Goal: Task Accomplishment & Management: Complete application form

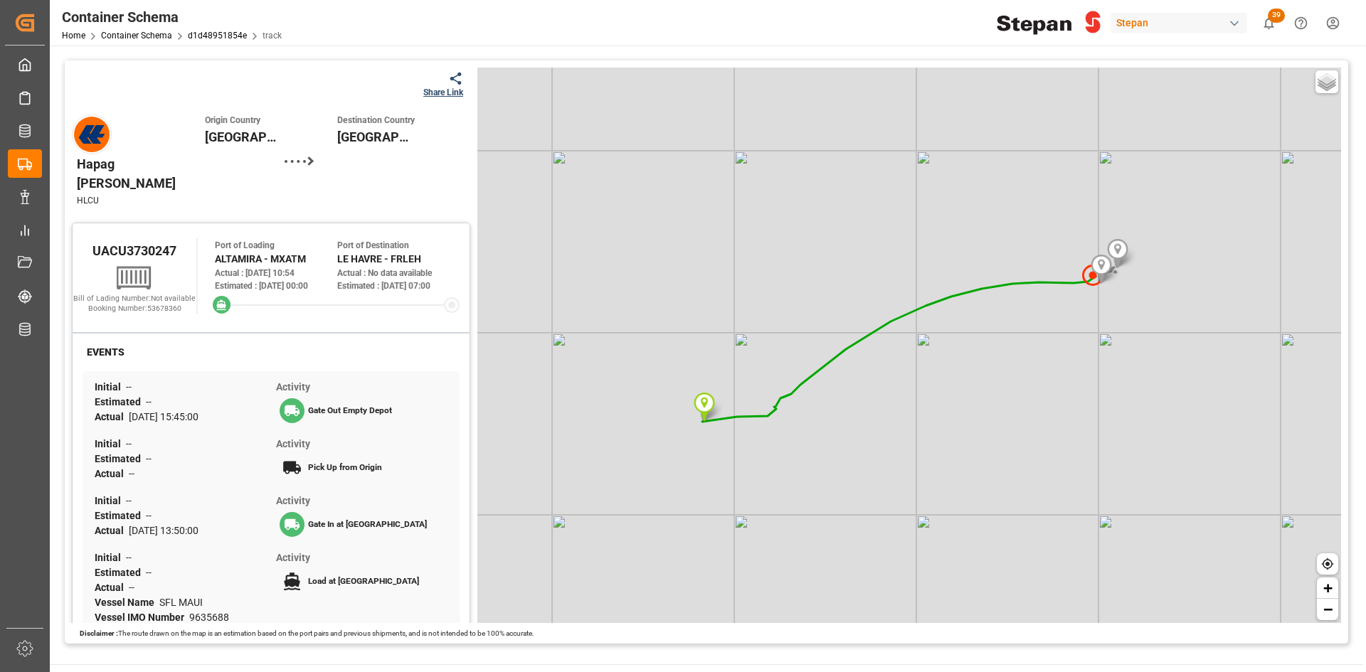
click at [217, 30] on div "Home Container Schema d1d48951854e track" at bounding box center [172, 35] width 220 height 15
click at [221, 33] on link "d1d48951854e" at bounding box center [217, 36] width 59 height 10
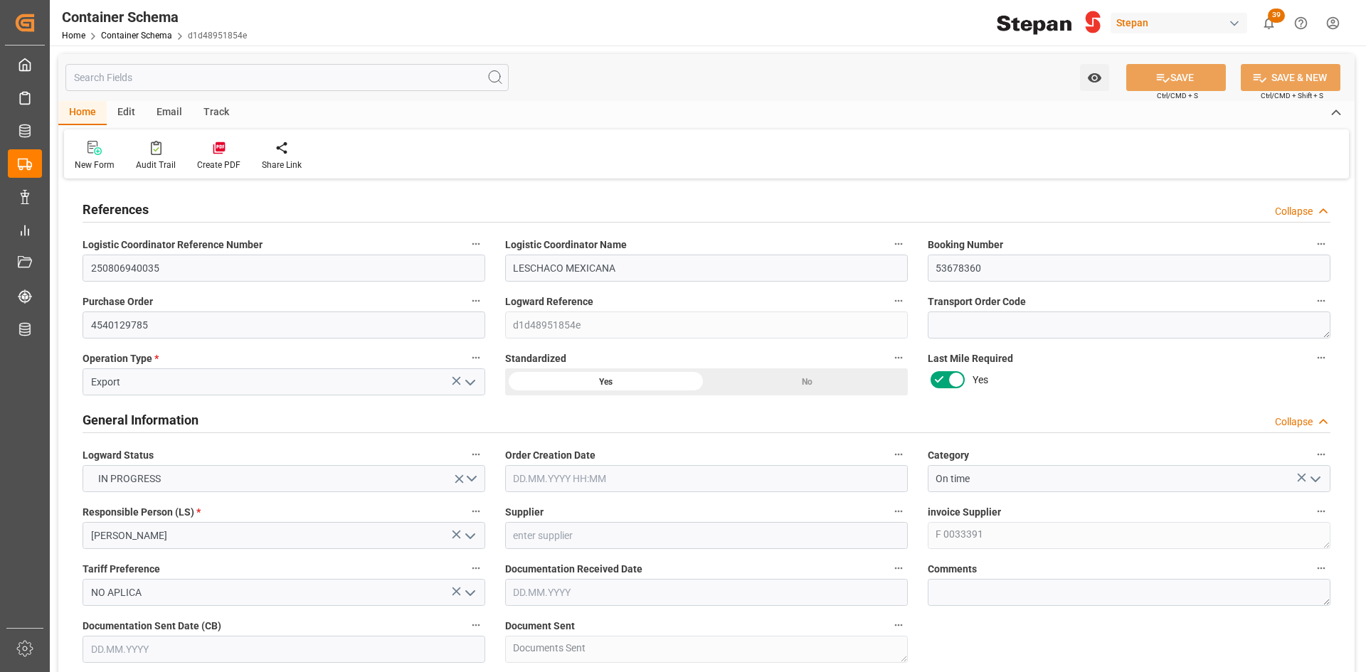
type input "1"
type input "18"
type input "16326"
type input "17342"
type input "Hapag Lloyd"
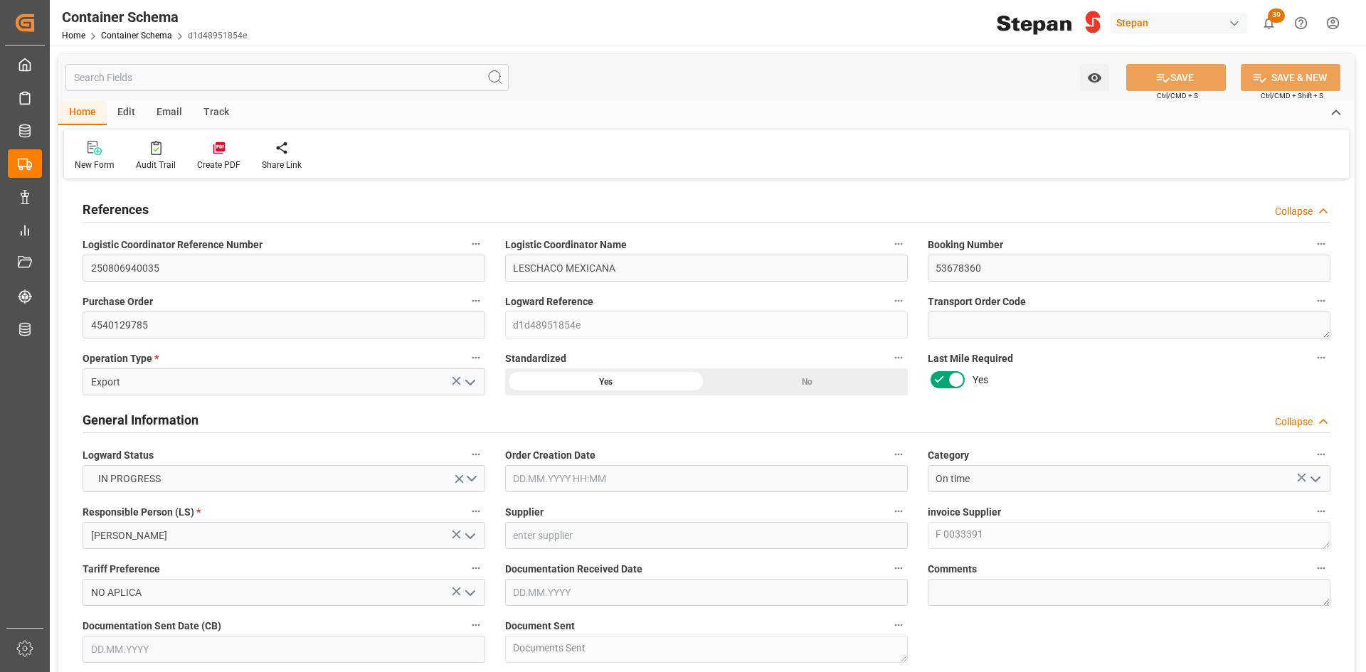
type input "Hapag Lloyd Aktiengesellschaft"
type input "MXATM"
type input "FRLEH"
type input "9635688"
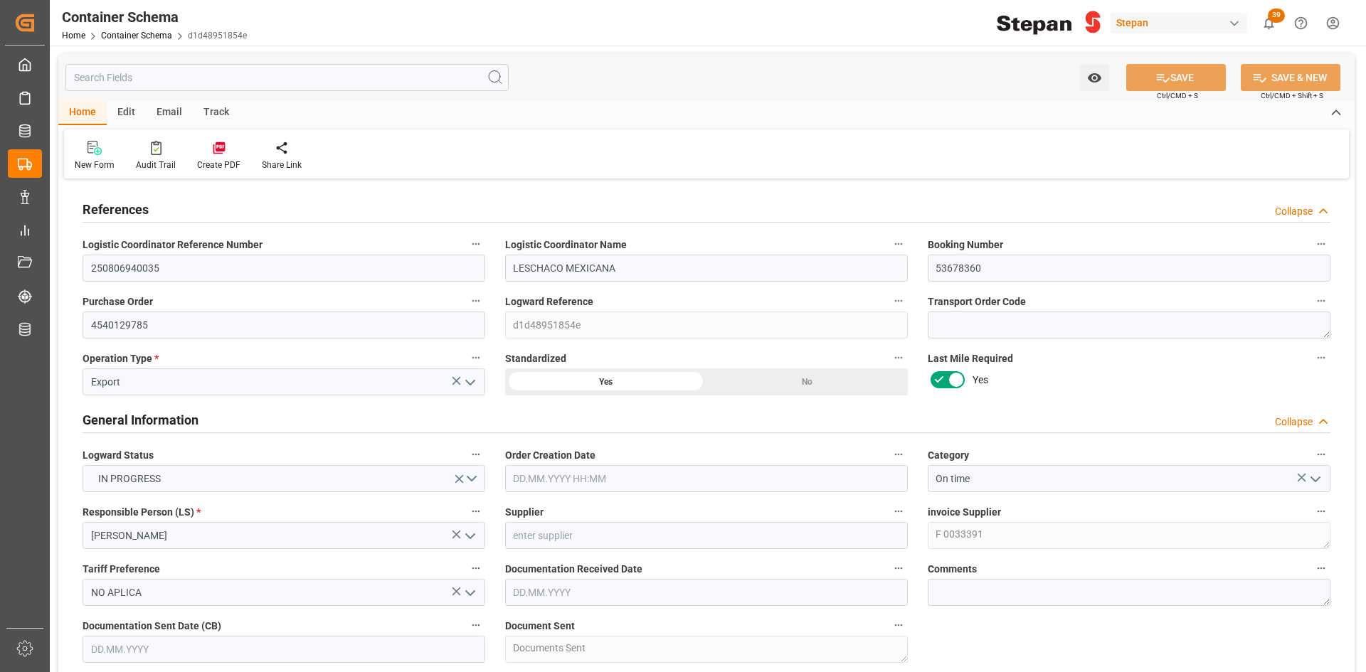
type input "9635688"
type input "08.07.2025 00:00"
type input "18.07.2025"
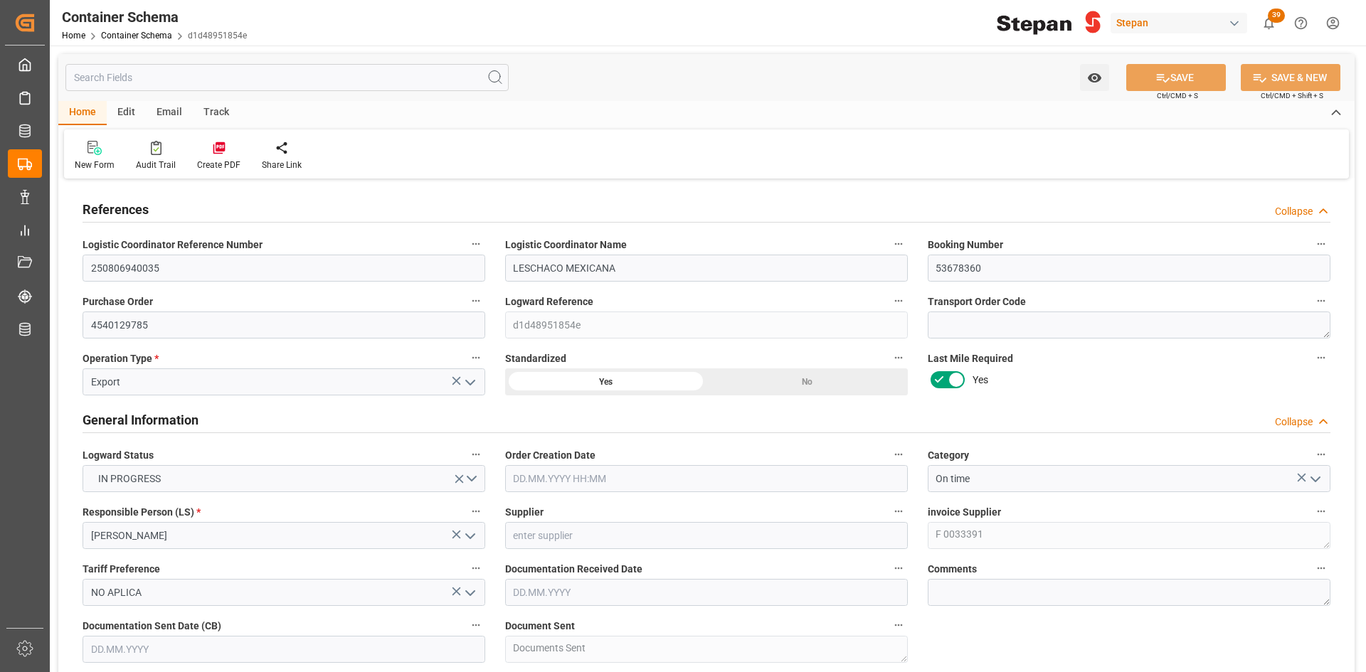
type input "18.07.2025"
type input "23.07.2025"
type input "16.07.2025 15:45"
type input "19.07.2025 13:50"
type input "26.07.2025 00:00"
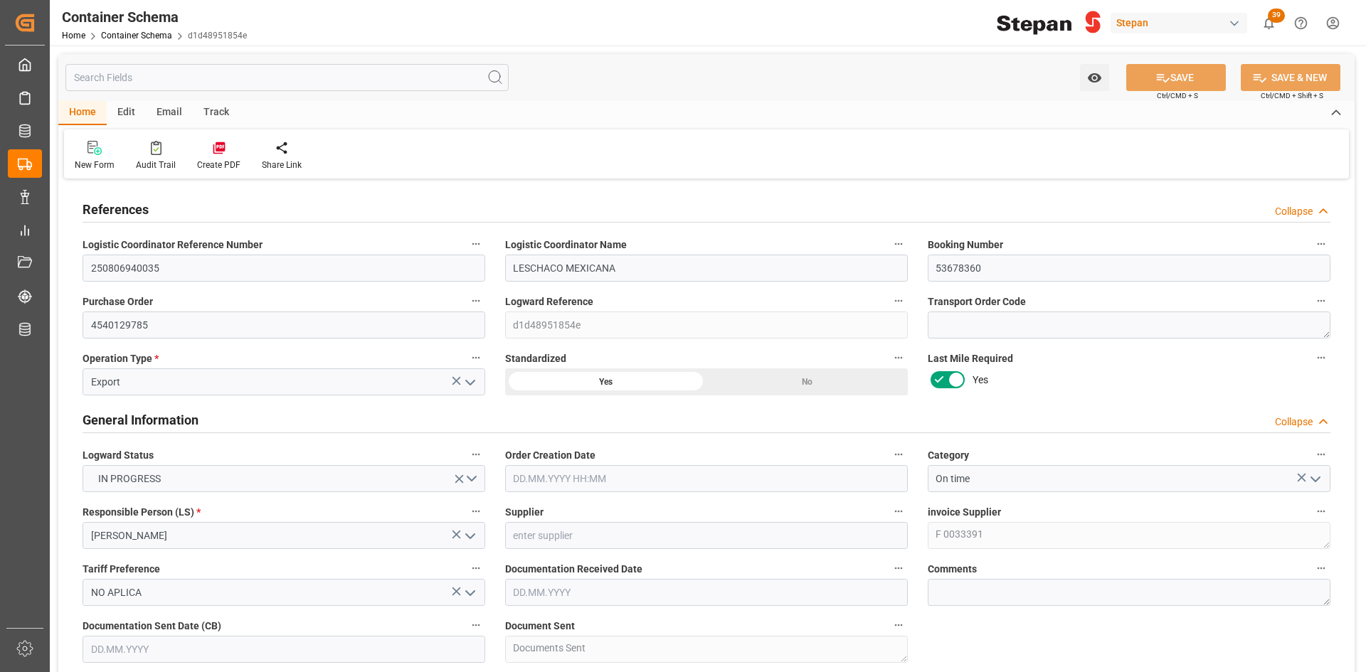
type input "26.07.2025 00:00"
type input "25.07.2025 10:54"
type input "29.08.2025 07:00"
type input "12.08.2025"
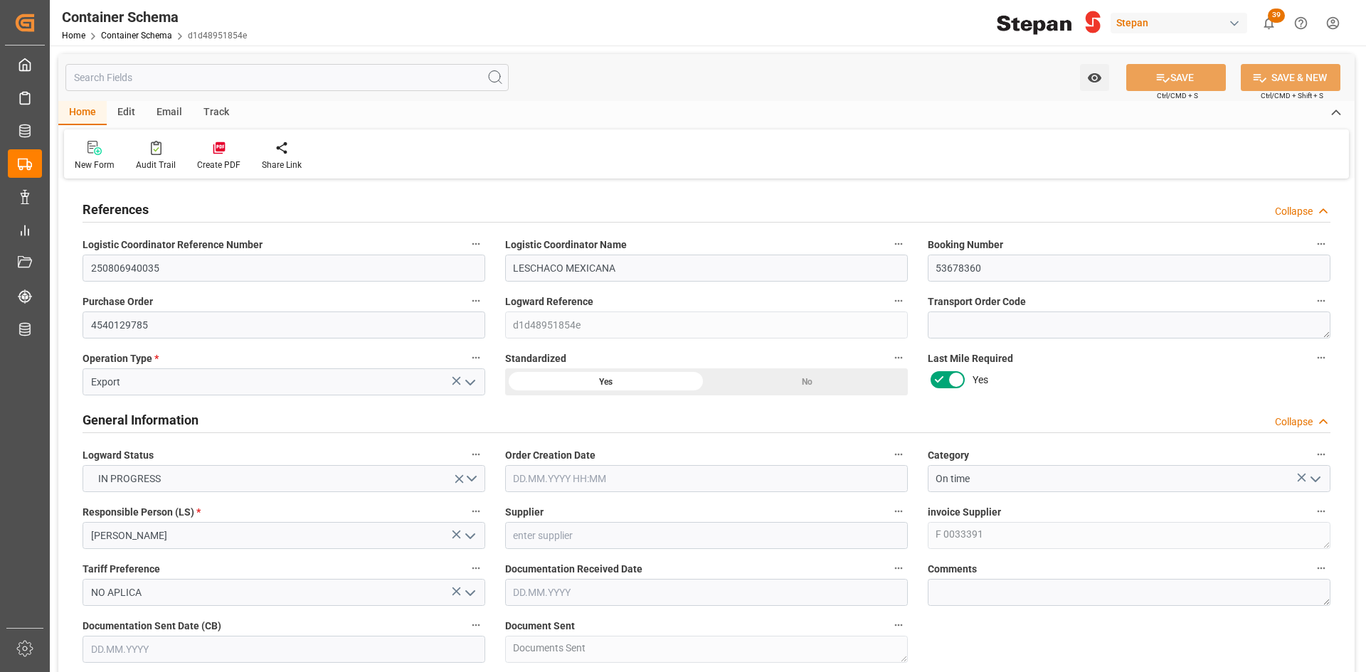
type input "15.08.2025 13:08"
type input "12.08.2025 20:47"
type input "15.08.2025"
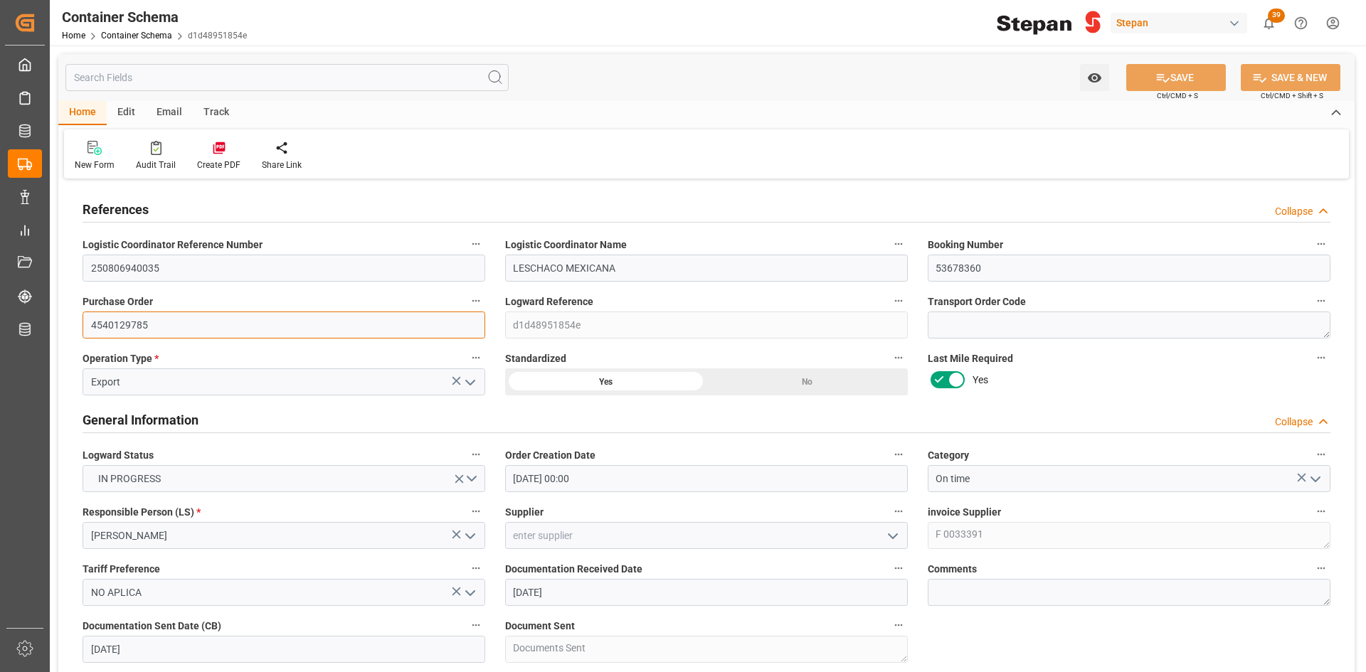
click at [143, 323] on input "4540129785" at bounding box center [284, 325] width 403 height 27
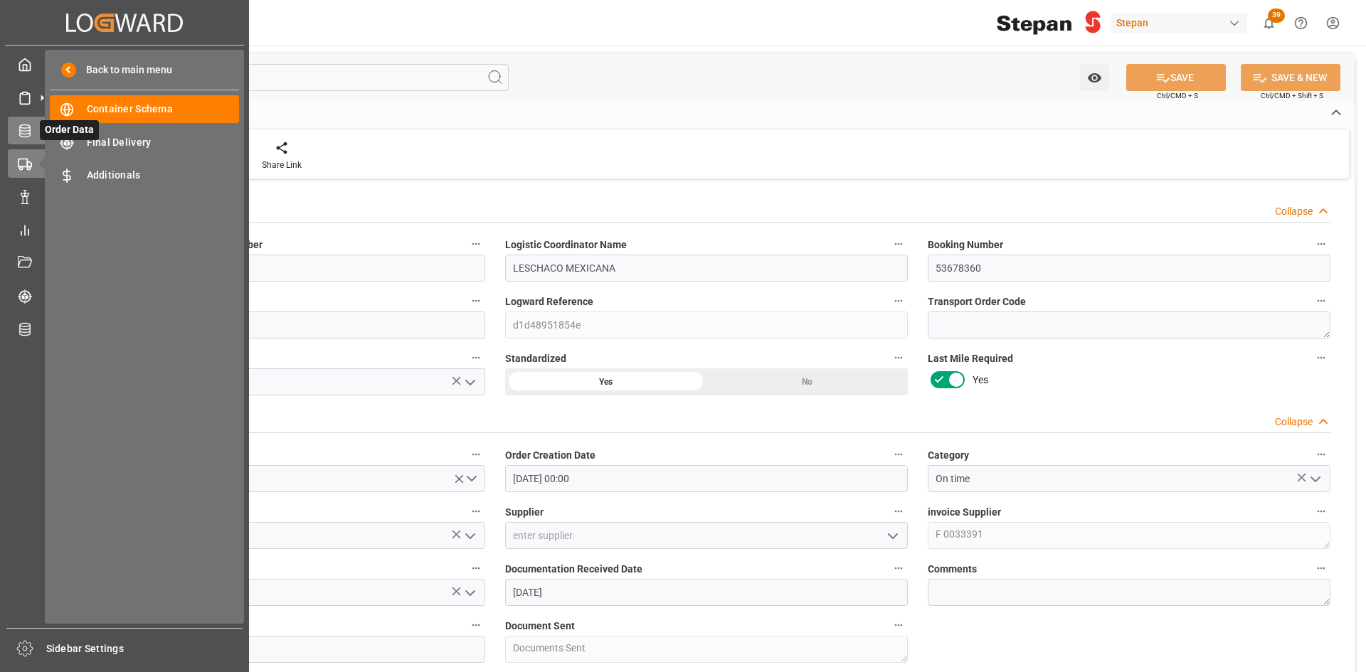
drag, startPoint x: 23, startPoint y: 132, endPoint x: 60, endPoint y: 132, distance: 37.0
click at [23, 132] on icon at bounding box center [24, 131] width 11 height 13
click at [94, 137] on span "Order Data" at bounding box center [69, 130] width 59 height 20
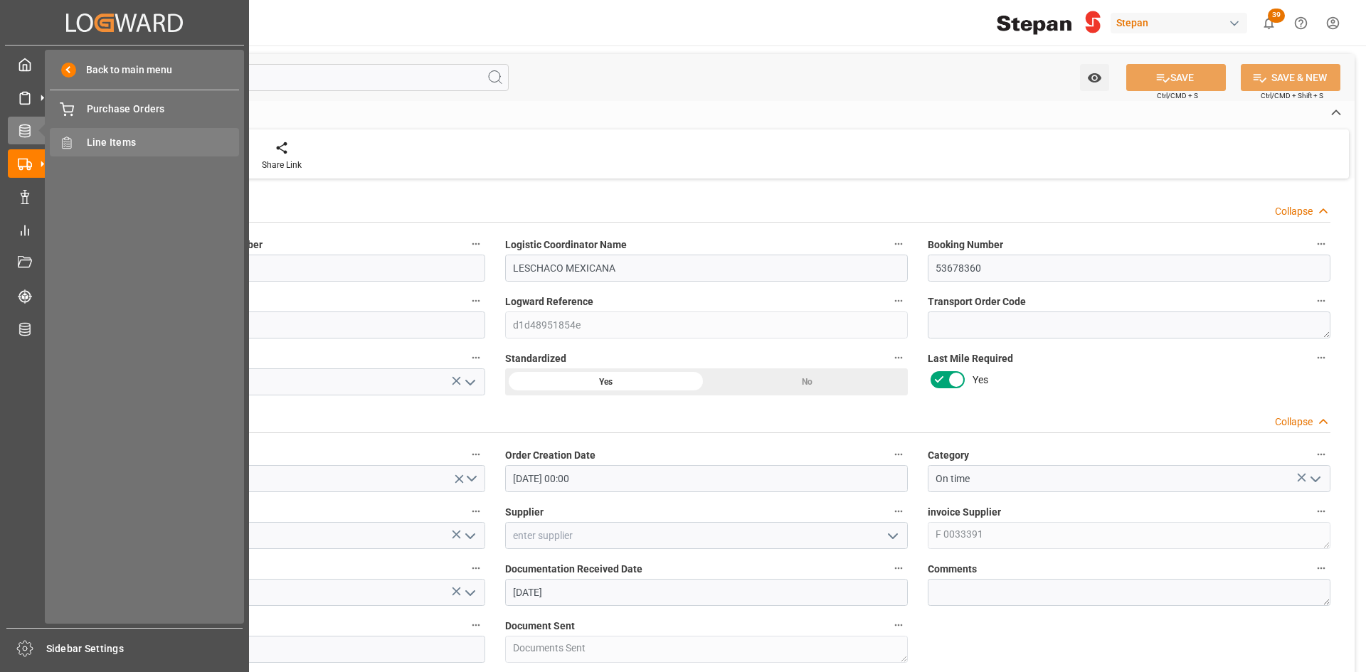
click at [106, 142] on span "Line Items" at bounding box center [163, 142] width 153 height 15
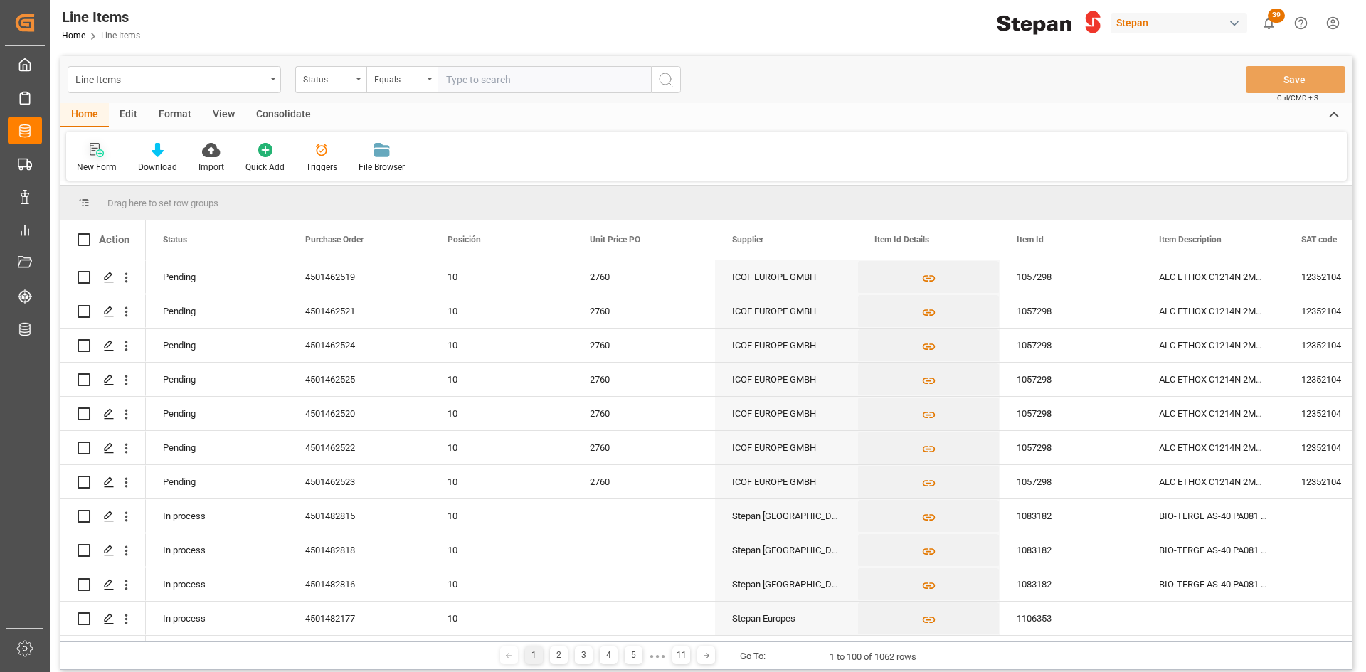
click at [95, 150] on icon at bounding box center [97, 150] width 14 height 14
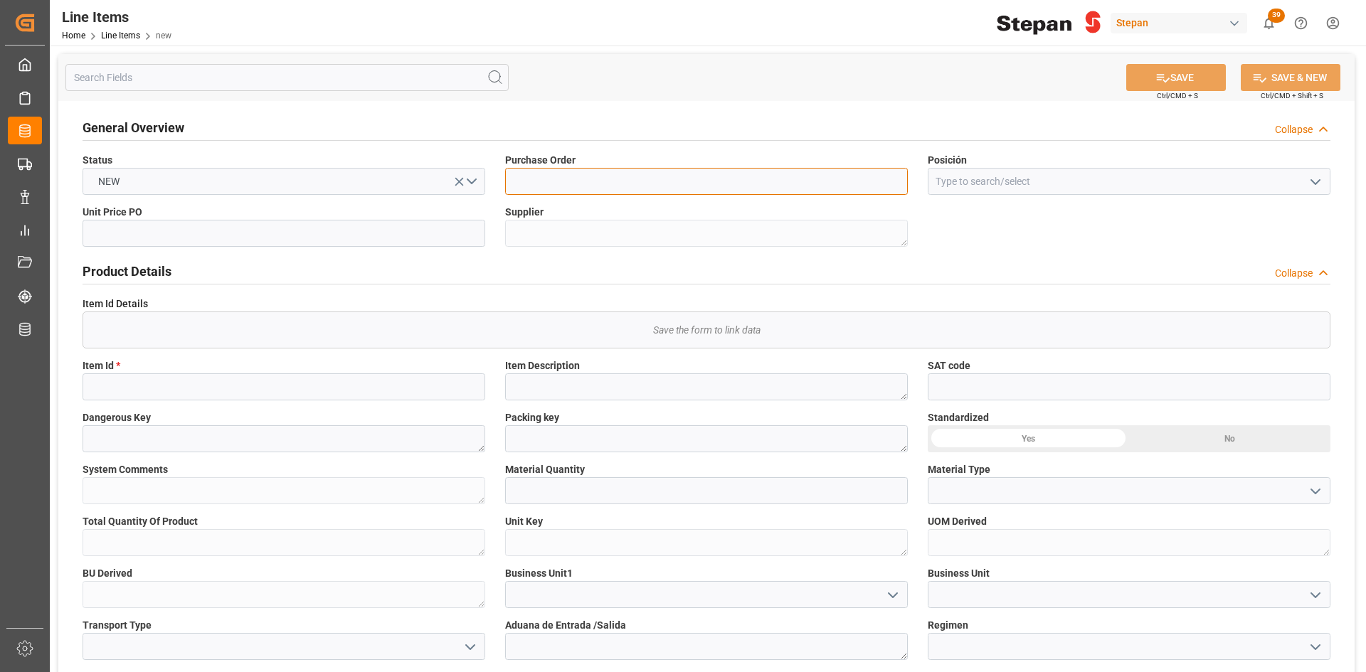
click at [588, 191] on input at bounding box center [706, 181] width 403 height 27
type input "C"
type input "123456789"
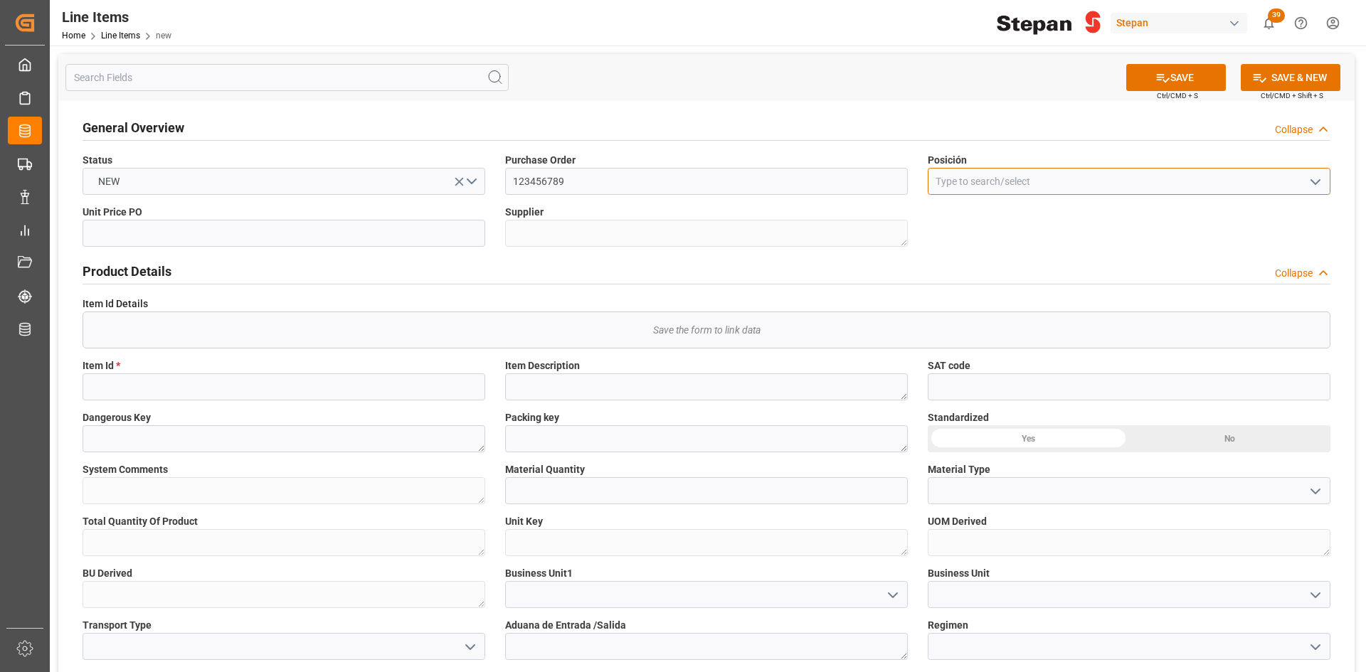
click at [1011, 189] on input at bounding box center [1129, 181] width 403 height 27
click at [1307, 184] on icon "open menu" at bounding box center [1315, 182] width 17 height 17
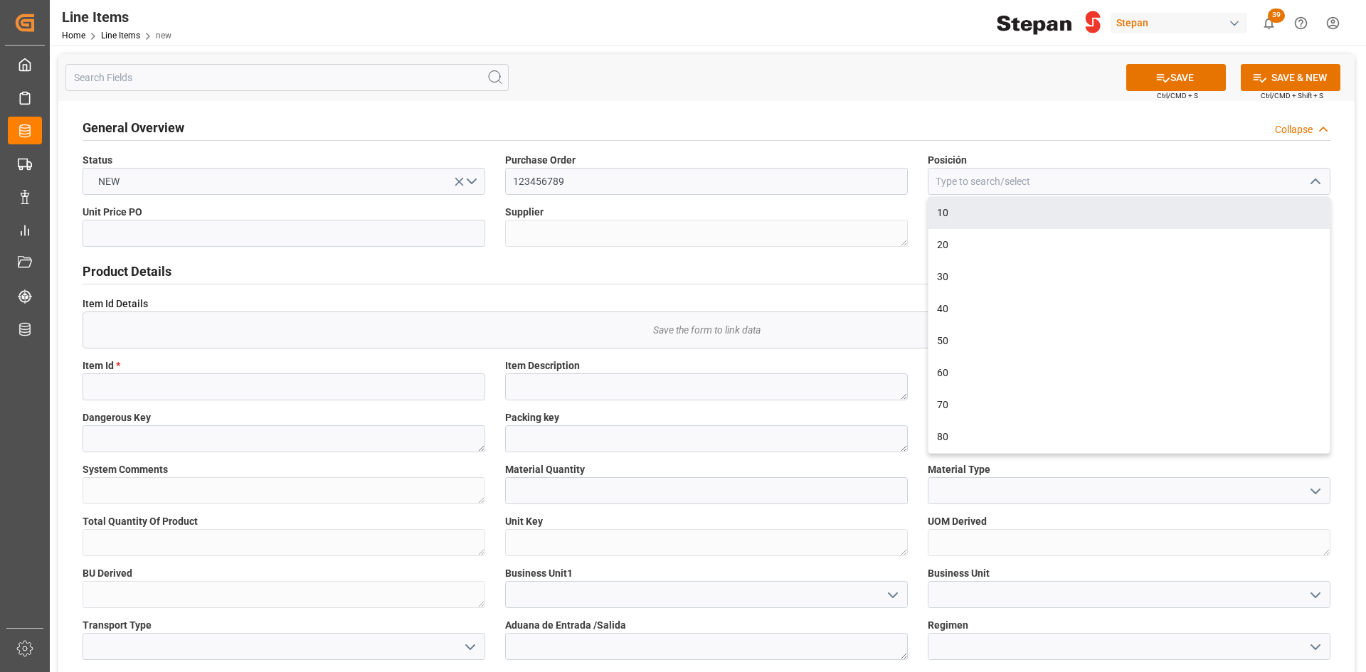
drag, startPoint x: 994, startPoint y: 214, endPoint x: 933, endPoint y: 214, distance: 61.2
click at [994, 214] on div "10" at bounding box center [1128, 213] width 401 height 32
type input "10"
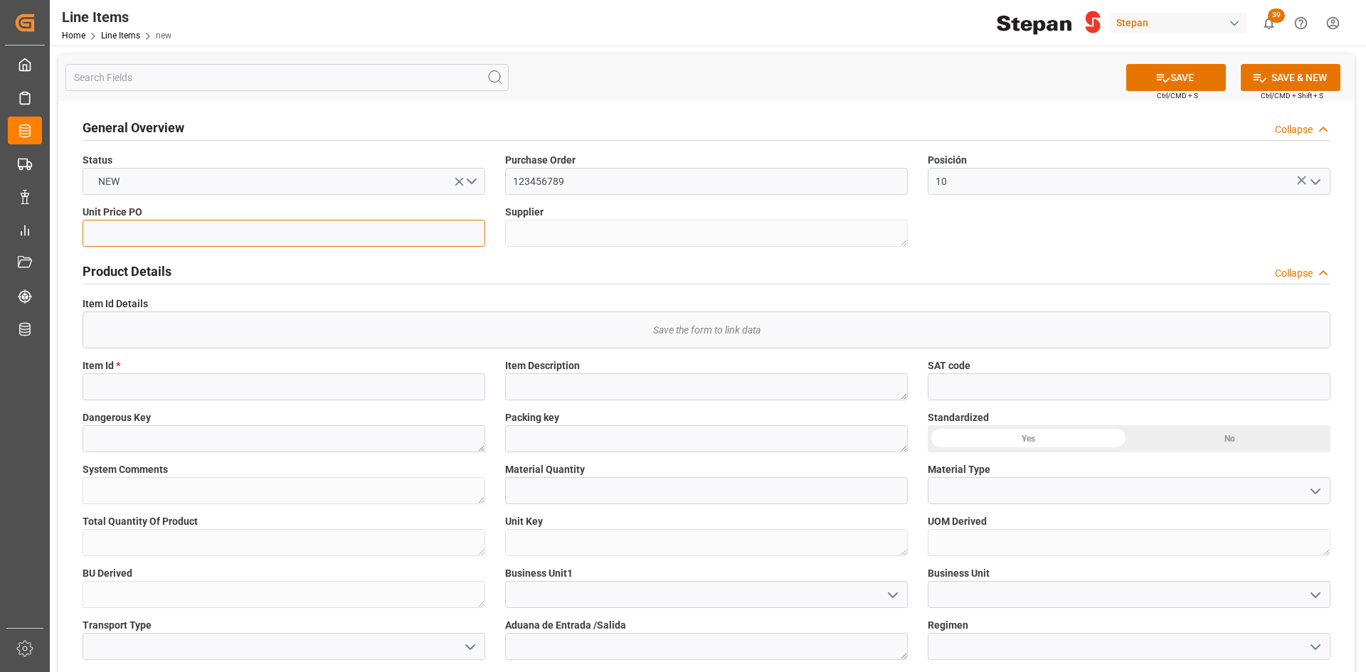
click at [360, 243] on input "text" at bounding box center [284, 233] width 403 height 27
click at [322, 393] on input at bounding box center [284, 387] width 403 height 27
paste input "1086599"
type input "1086599"
click at [1199, 75] on button "SAVE" at bounding box center [1176, 77] width 100 height 27
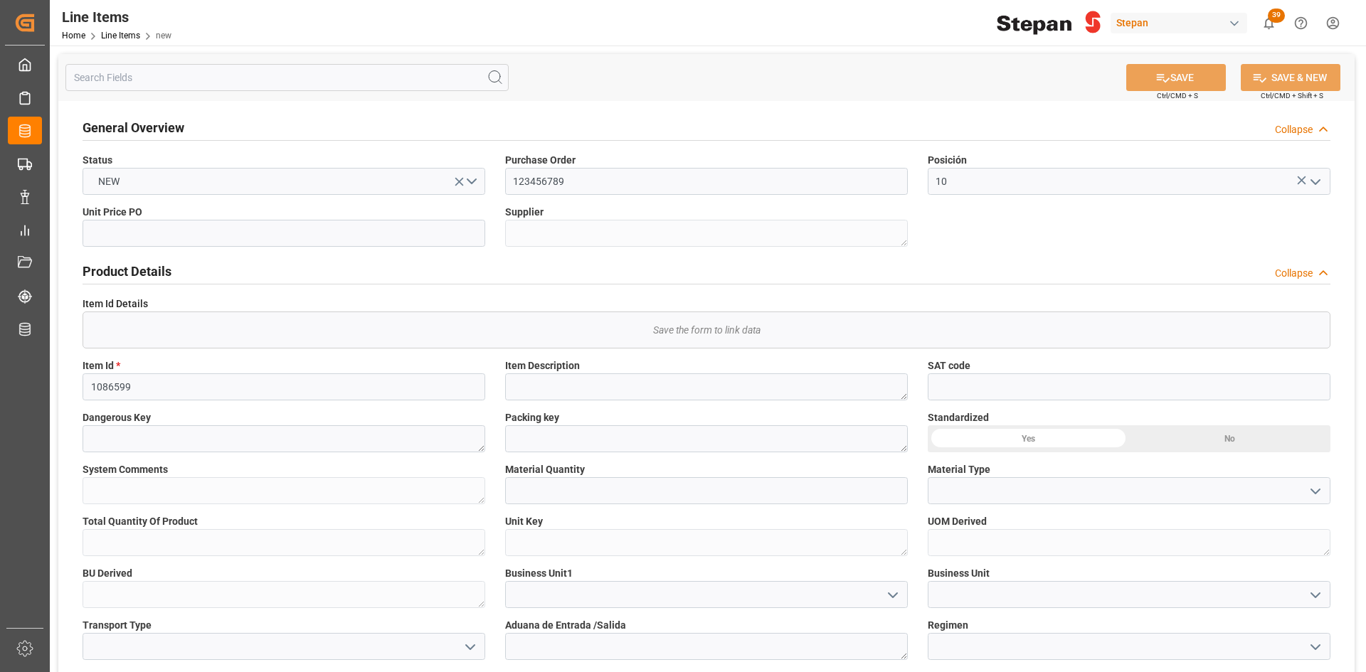
type textarea "BTC 818-80% PQ070 TO51 907k"
type textarea "2920"
type textarea "1H2"
type textarea "KGM"
type textarea "México"
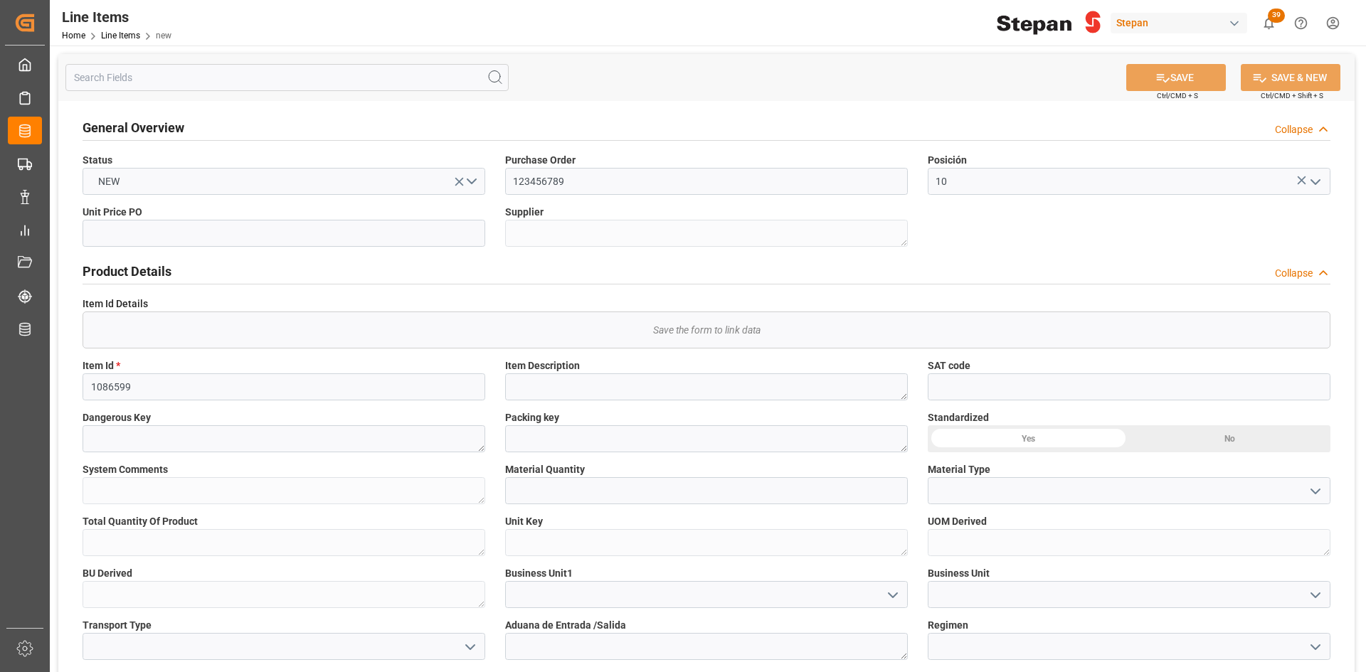
type input "9121ec13d163"
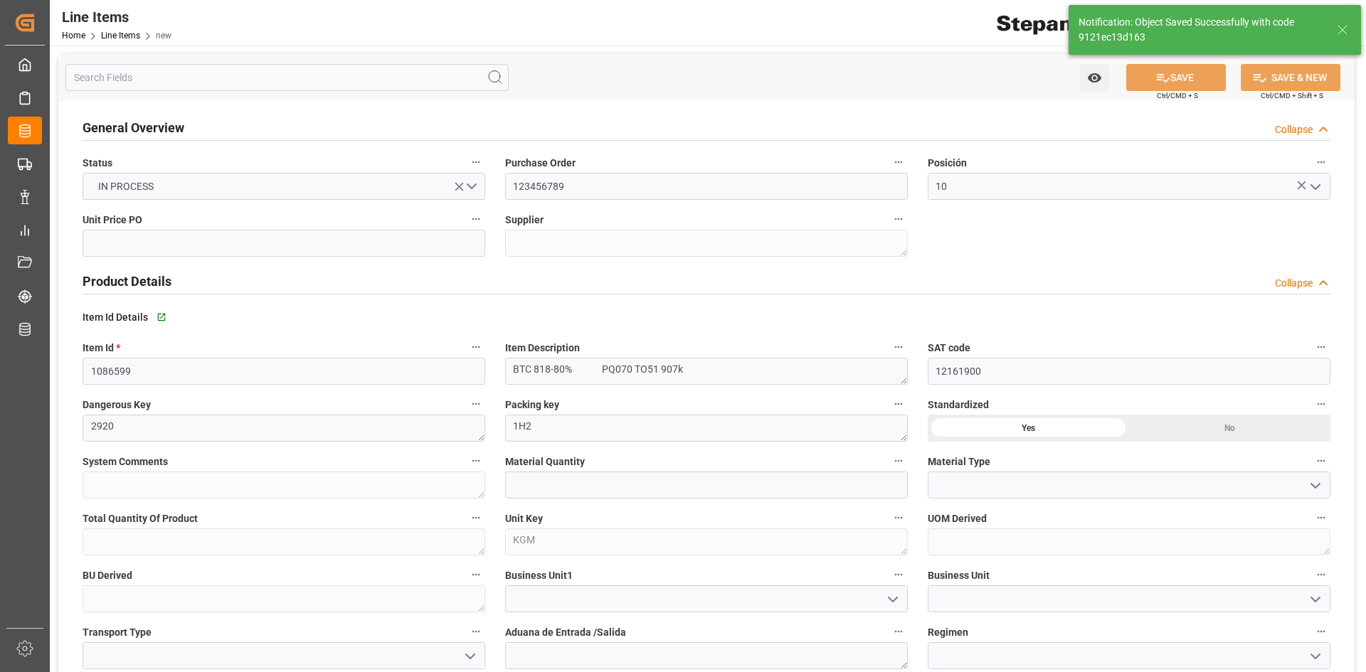
type input "12161900"
type input "15.08.2025 14:24"
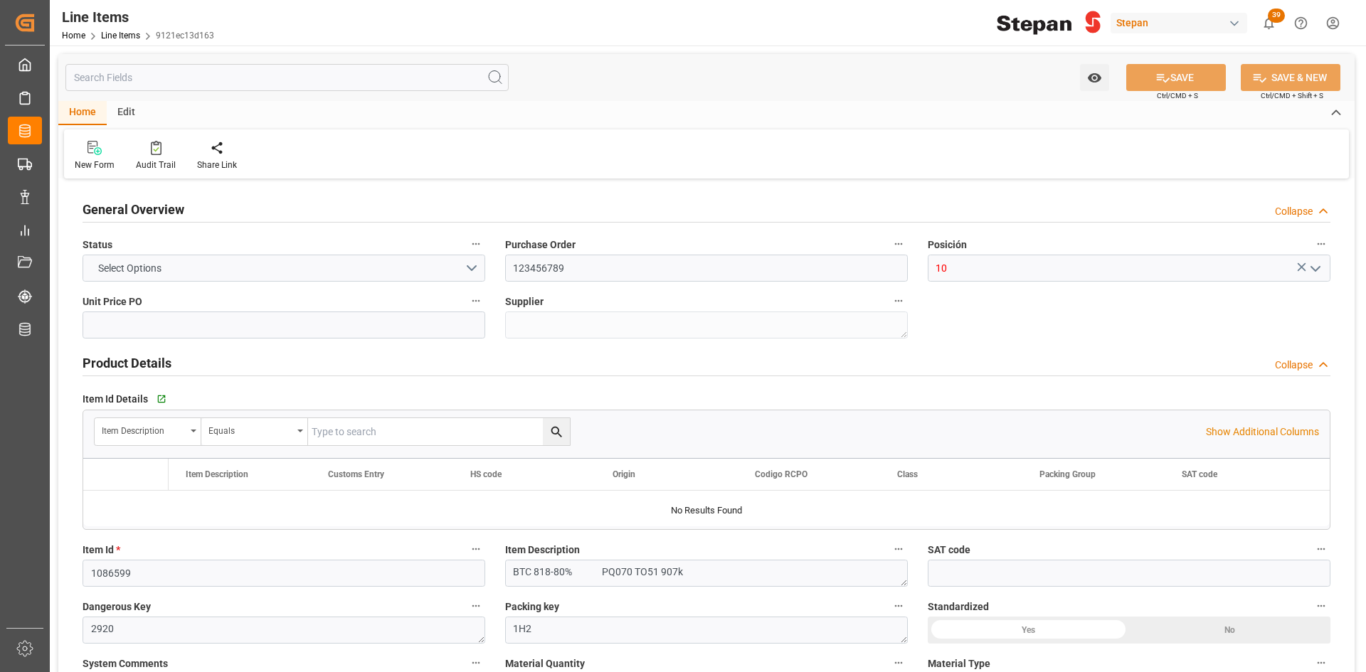
type input "12161900"
type input "15.08.2025 14:24"
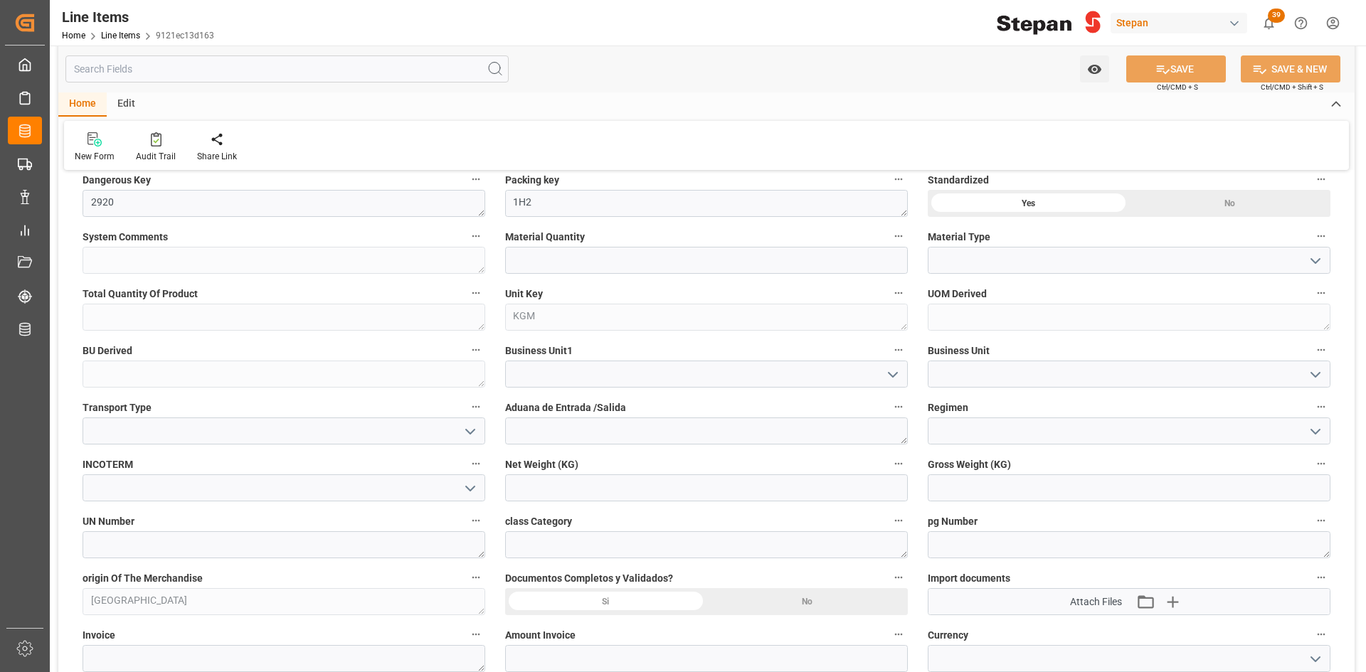
scroll to position [498, 0]
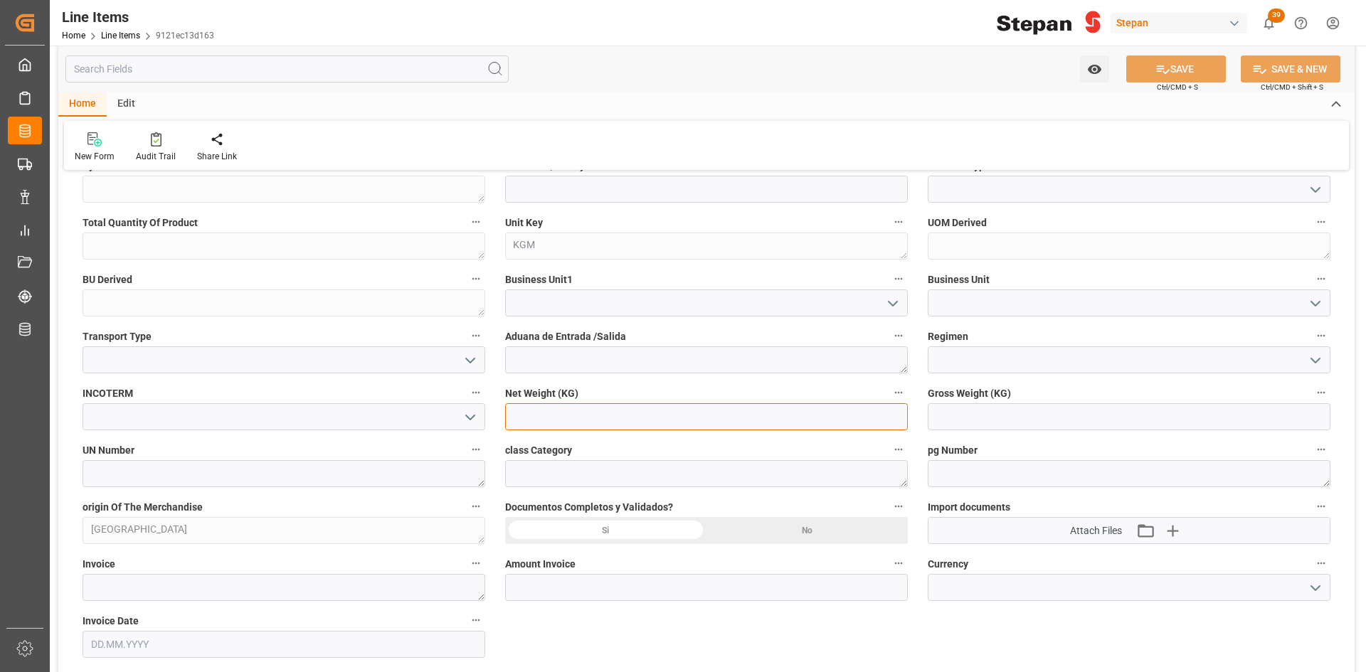
click at [565, 420] on input "text" at bounding box center [706, 416] width 403 height 27
type input "16329"
click at [1195, 73] on button "SAVE" at bounding box center [1176, 68] width 100 height 27
type input "15.08.2025 14:25"
